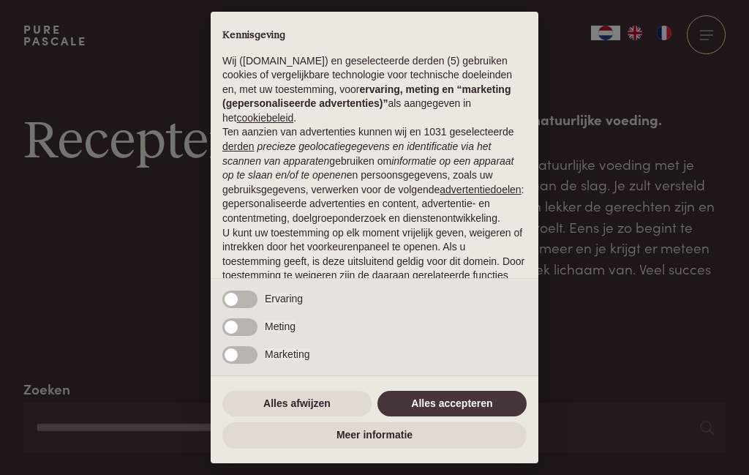
click at [287, 409] on button "Alles afwijzen" at bounding box center [296, 403] width 149 height 26
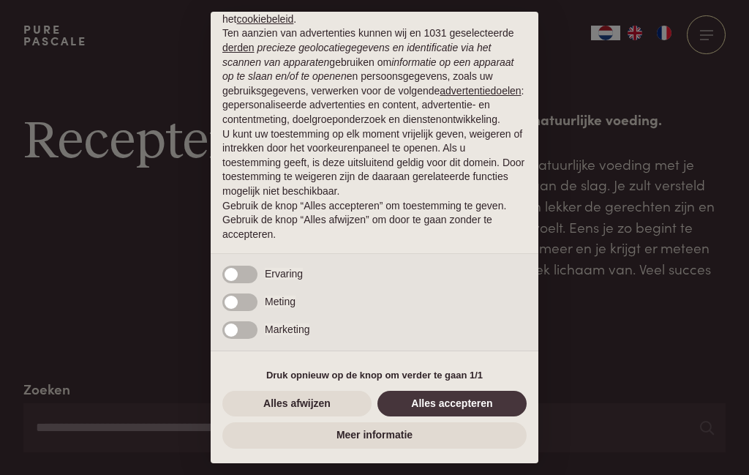
click at [306, 398] on button "Alles afwijzen" at bounding box center [296, 403] width 149 height 26
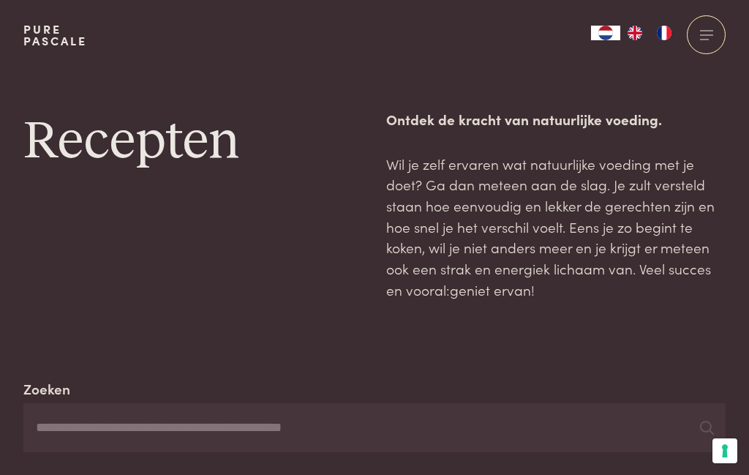
click at [671, 208] on p "Wil je zelf ervaren wat natuurlijke voeding met je doet? Ga dan meteen aan de s…" at bounding box center [555, 227] width 339 height 147
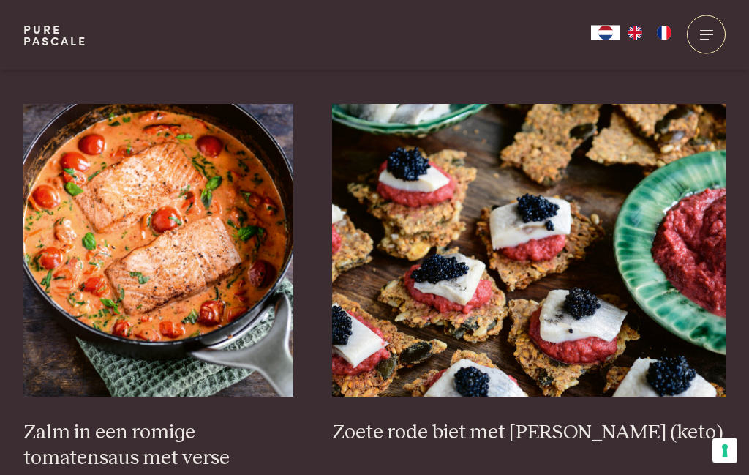
scroll to position [2083, 0]
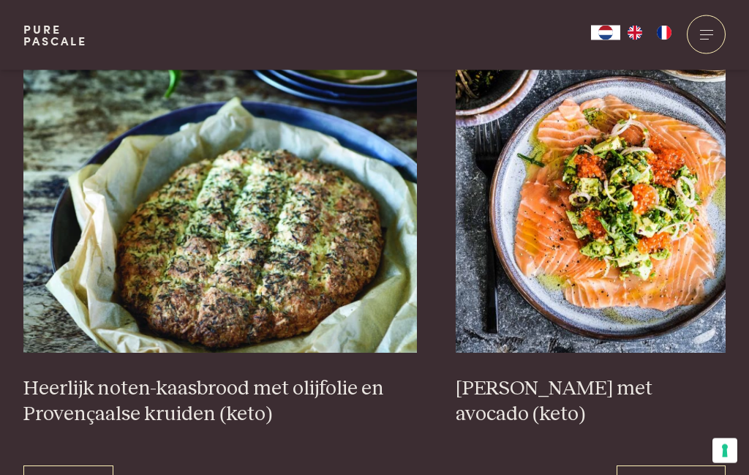
scroll to position [2633, 0]
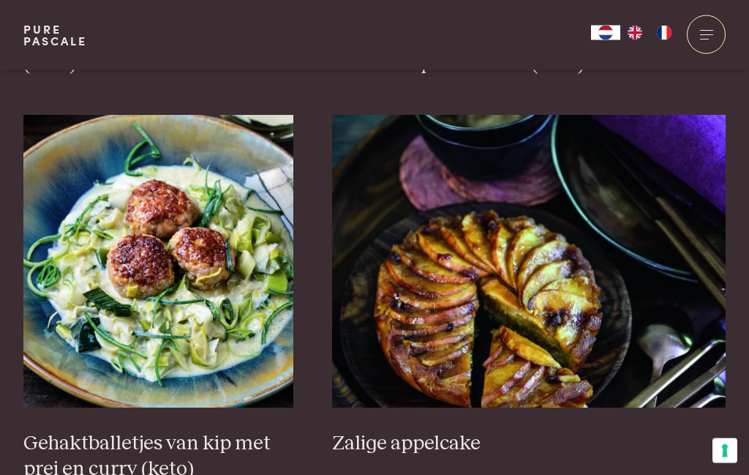
scroll to position [2172, 0]
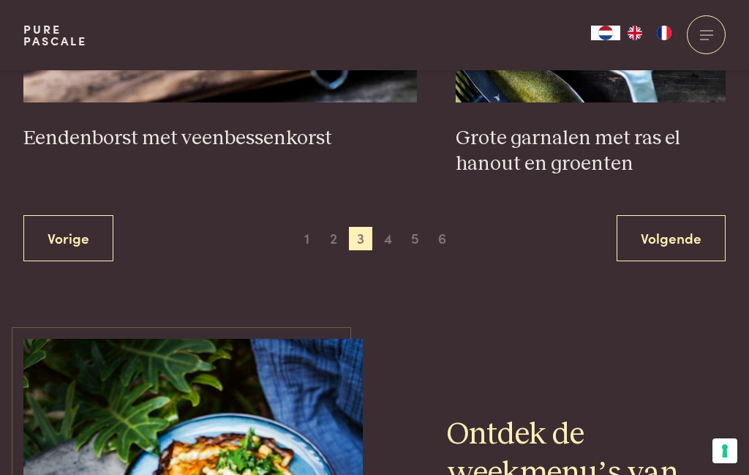
click at [693, 253] on link "Volgende" at bounding box center [670, 238] width 109 height 46
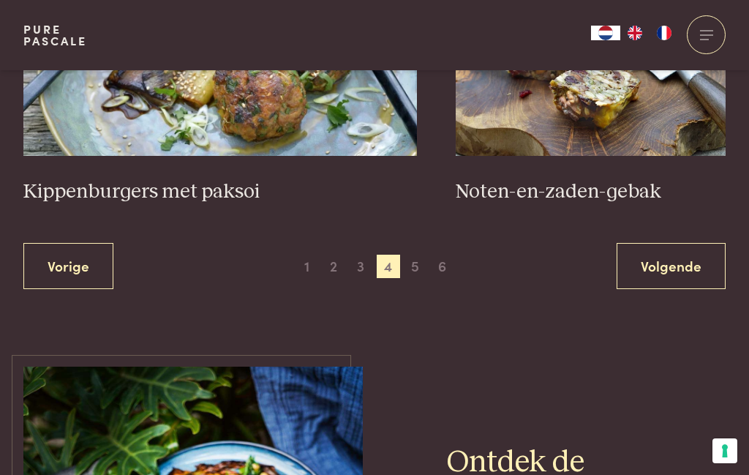
scroll to position [2811, 0]
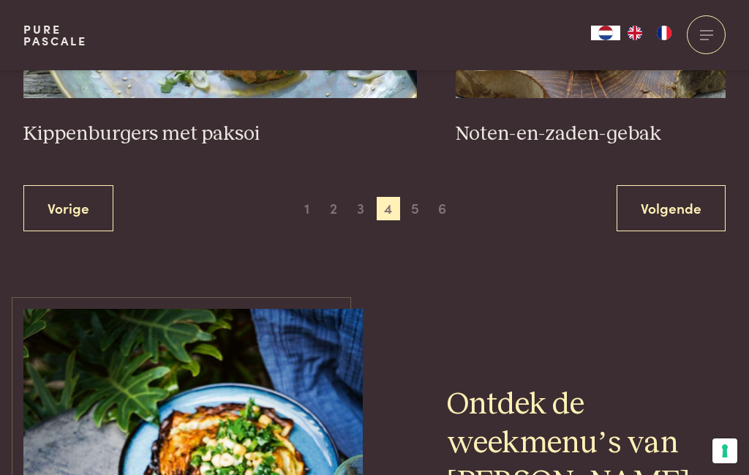
click at [684, 206] on link "Volgende" at bounding box center [670, 208] width 109 height 46
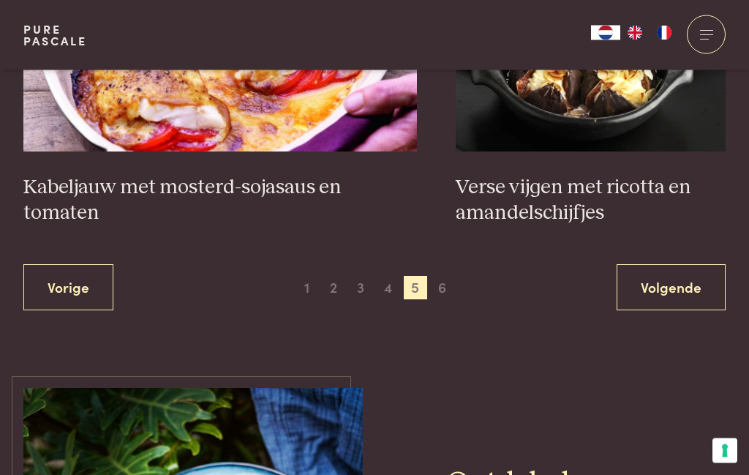
scroll to position [2751, 0]
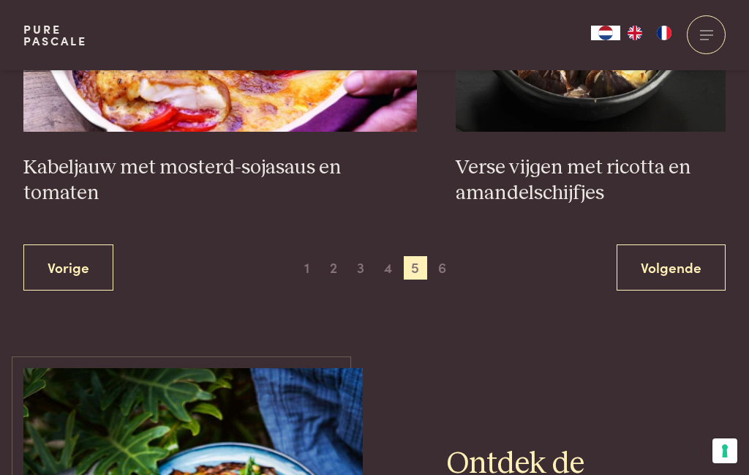
click at [680, 268] on link "Volgende" at bounding box center [670, 267] width 109 height 46
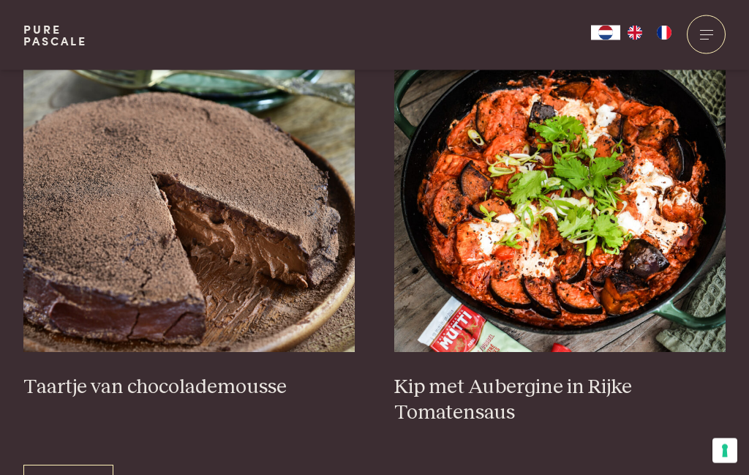
scroll to position [582, 0]
click at [550, 390] on h3 "Kip met Aubergine in Rijke Tomatensaus" at bounding box center [560, 399] width 332 height 50
